Goal: Information Seeking & Learning: Learn about a topic

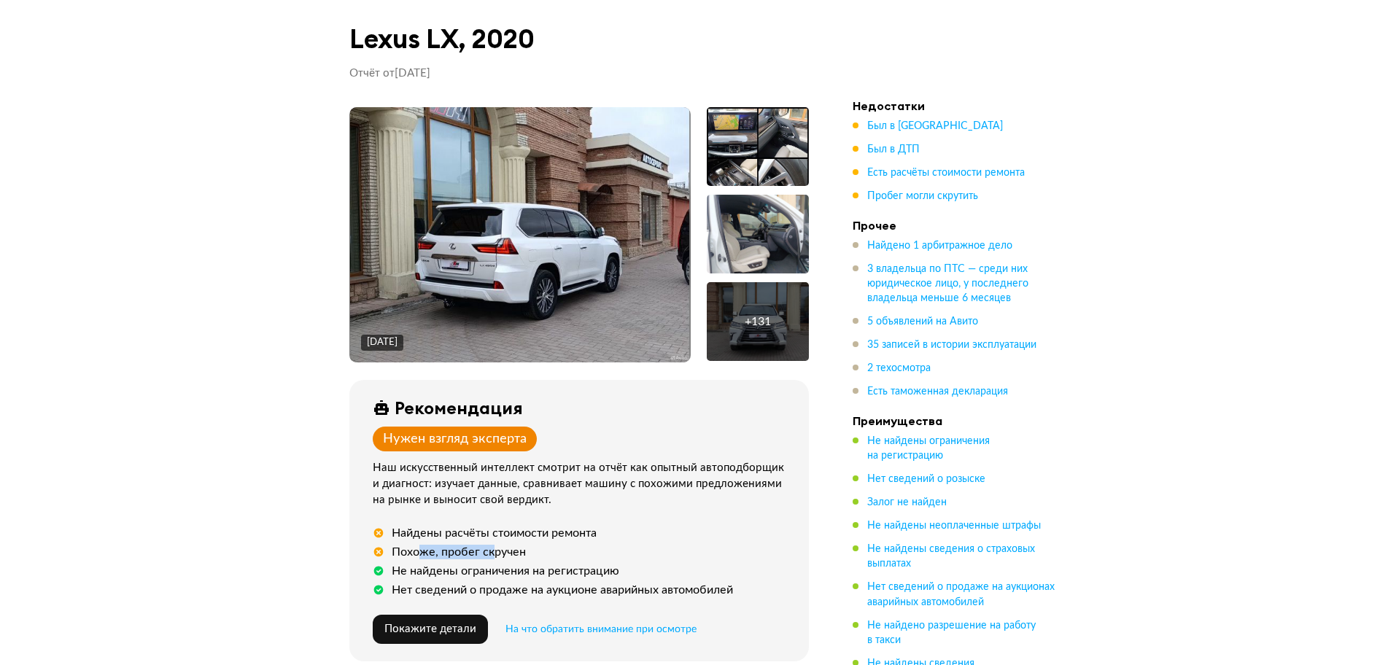
drag, startPoint x: 419, startPoint y: 548, endPoint x: 521, endPoint y: 549, distance: 101.4
click at [521, 549] on div "Похоже, пробег скручен" at bounding box center [459, 552] width 134 height 15
click at [597, 554] on div "Похоже, пробег скручен" at bounding box center [582, 552] width 419 height 15
